Goal: Task Accomplishment & Management: Manage account settings

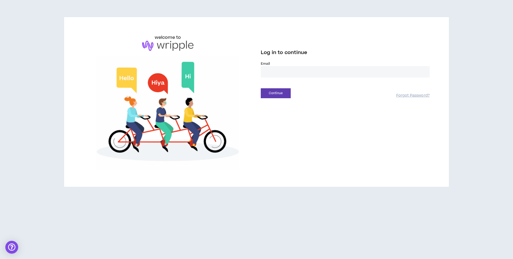
click at [278, 70] on input "email" at bounding box center [345, 71] width 169 height 11
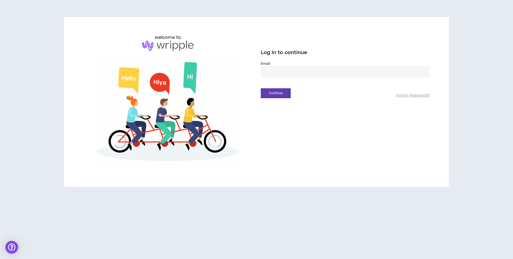
click at [278, 70] on input "email" at bounding box center [345, 71] width 169 height 11
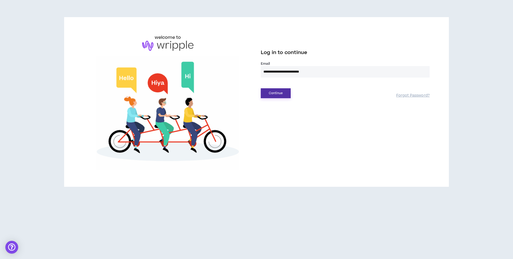
type input "**********"
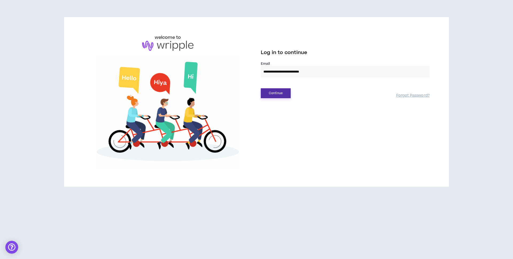
click at [276, 94] on button "Continue" at bounding box center [276, 93] width 30 height 10
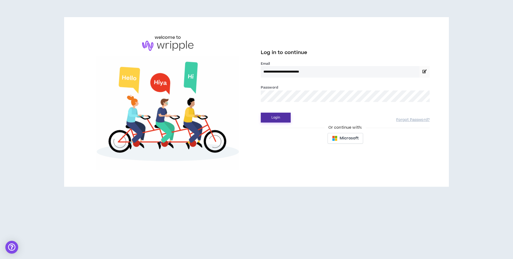
click at [275, 118] on button "Login" at bounding box center [276, 118] width 30 height 10
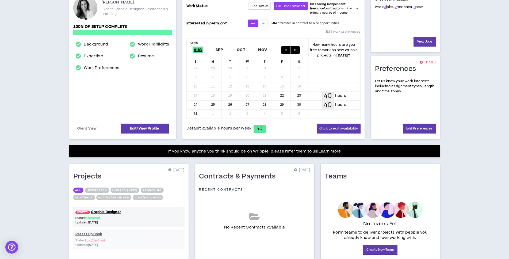
scroll to position [111, 0]
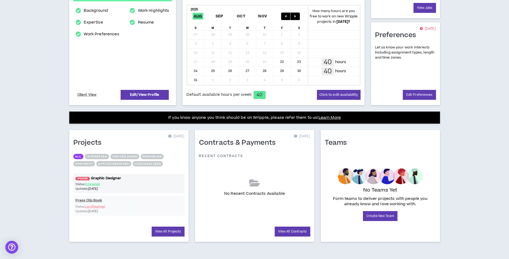
click at [106, 179] on link "UPDATED! Graphic Designer" at bounding box center [128, 178] width 111 height 5
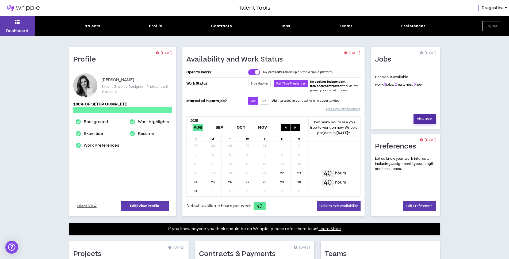
click at [422, 118] on link "View Jobs" at bounding box center [424, 119] width 22 height 10
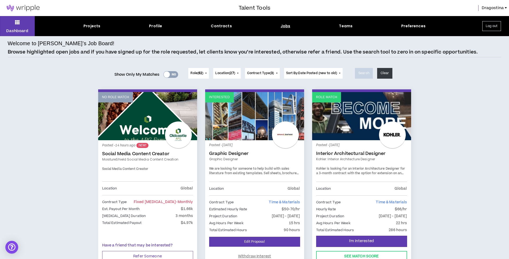
scroll to position [38, 0]
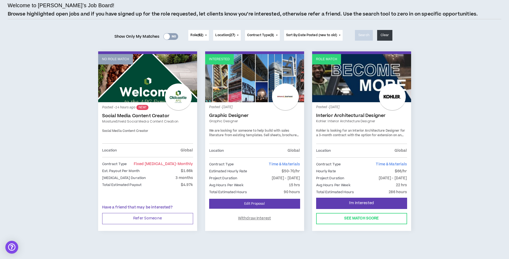
click at [140, 117] on link "Social Media Content Creator" at bounding box center [147, 115] width 91 height 5
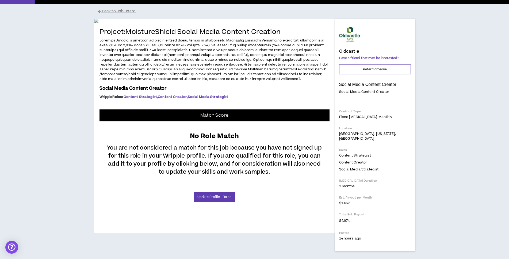
scroll to position [148, 0]
